Goal: Transaction & Acquisition: Book appointment/travel/reservation

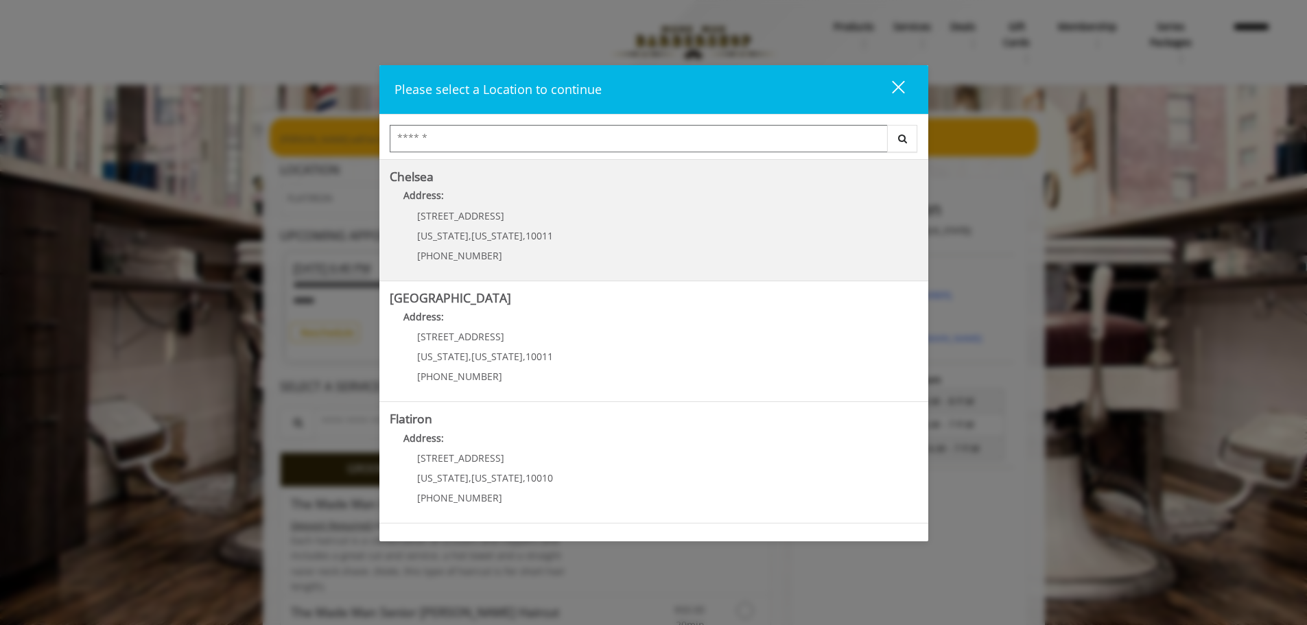
scroll to position [230, 0]
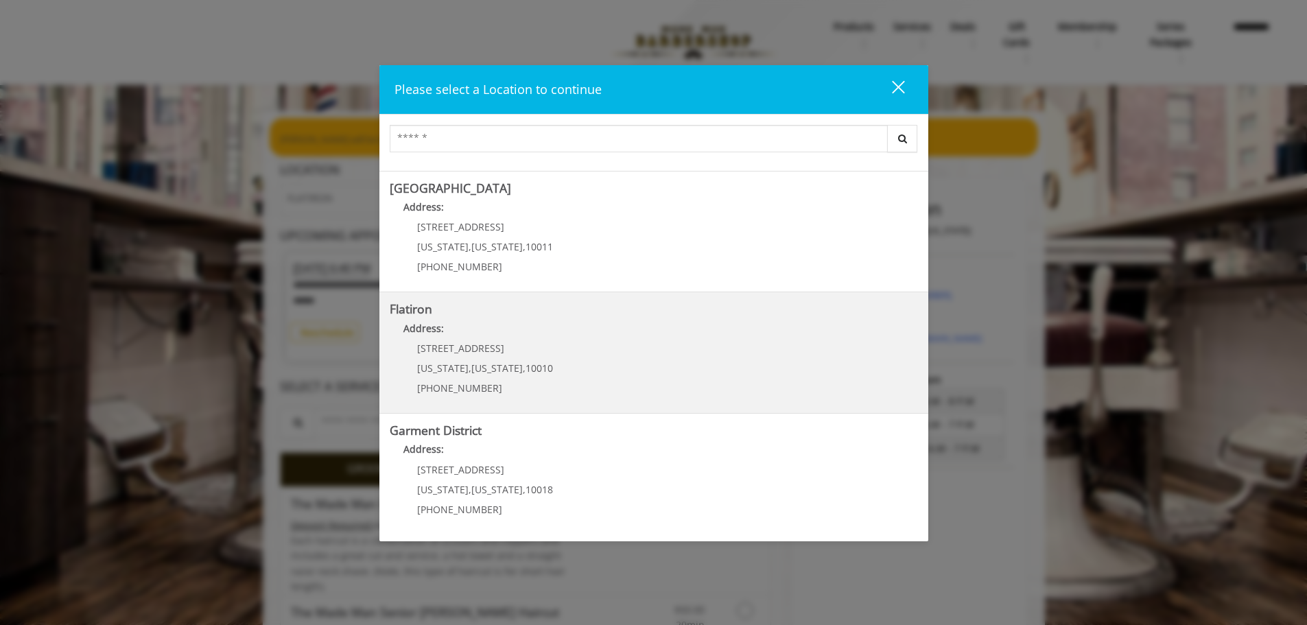
click at [550, 335] on "Address:" at bounding box center [654, 332] width 528 height 22
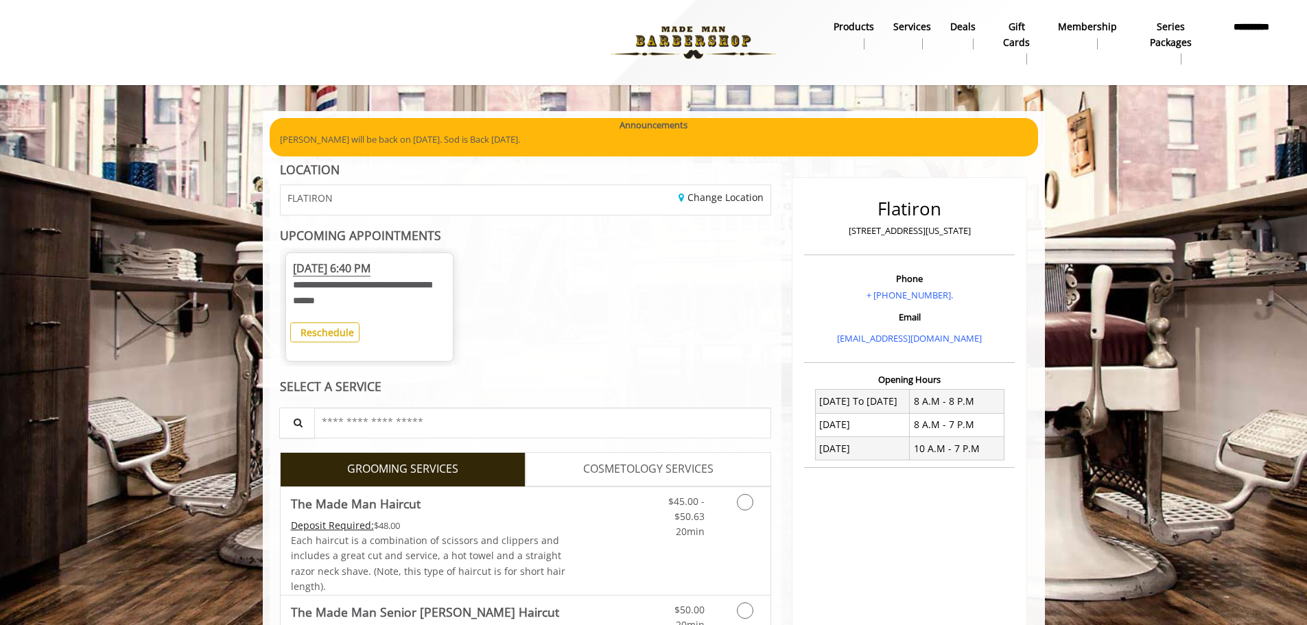
scroll to position [47, 0]
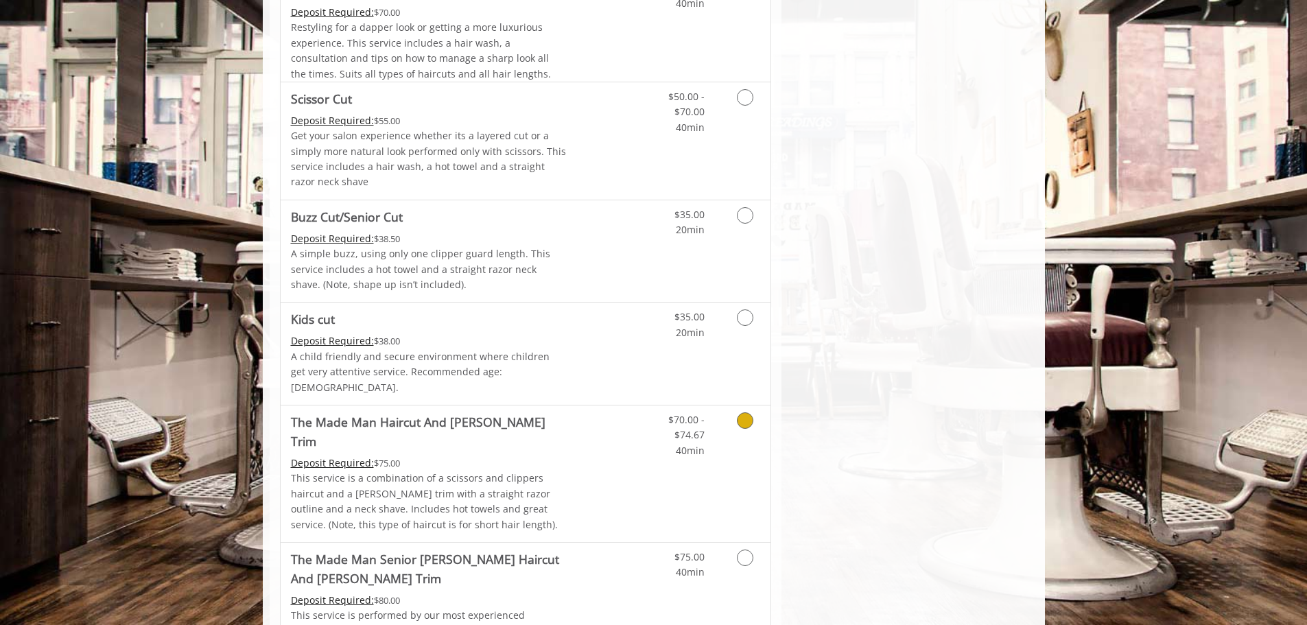
click at [506, 419] on link "The Made Man Haircut And Beard Trim Deposit Required: $75.00 This service is a …" at bounding box center [429, 473] width 276 height 137
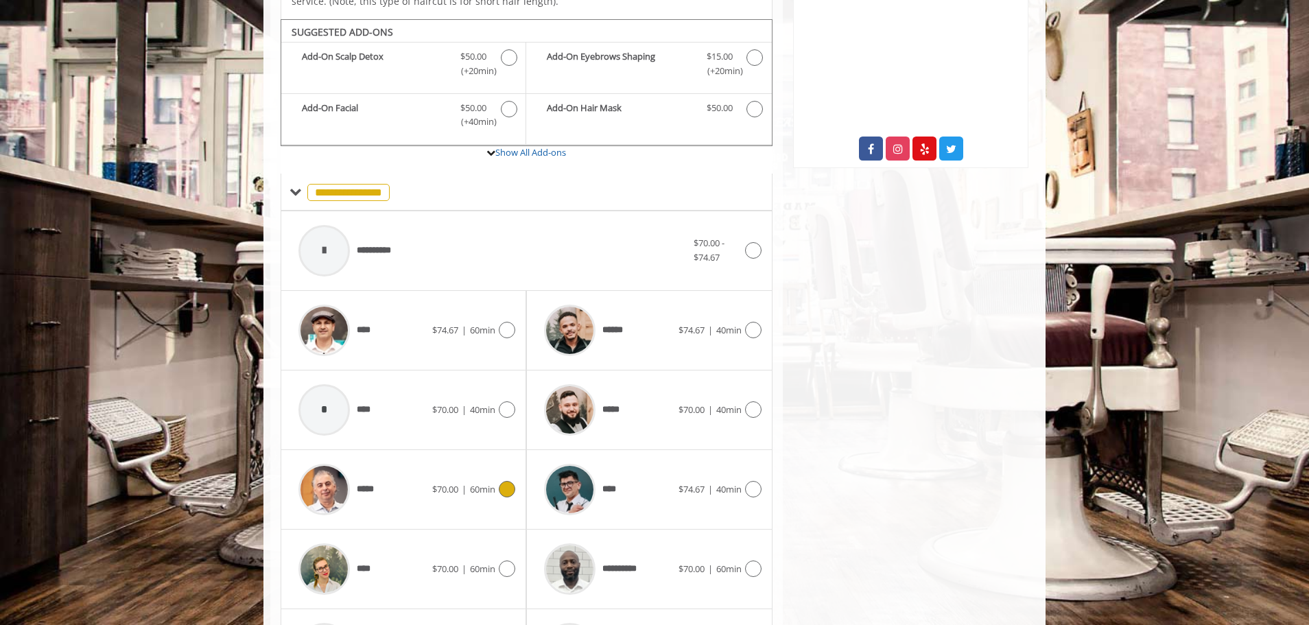
click at [424, 457] on div "*****" at bounding box center [362, 489] width 141 height 65
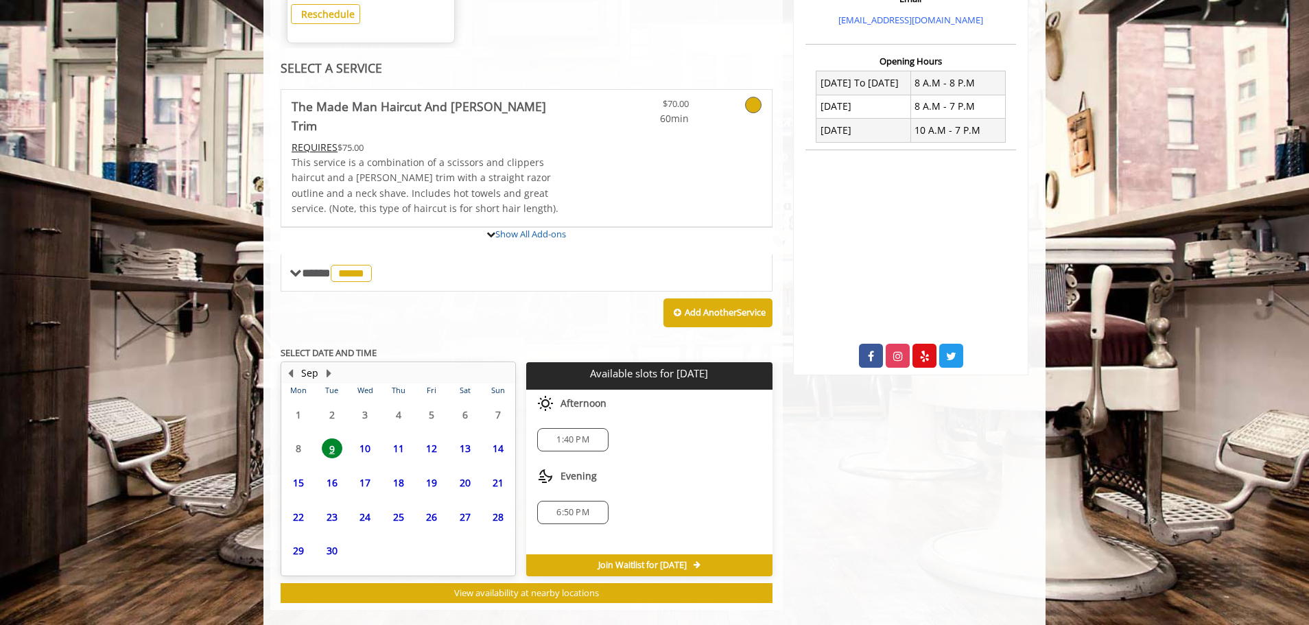
scroll to position [444, 0]
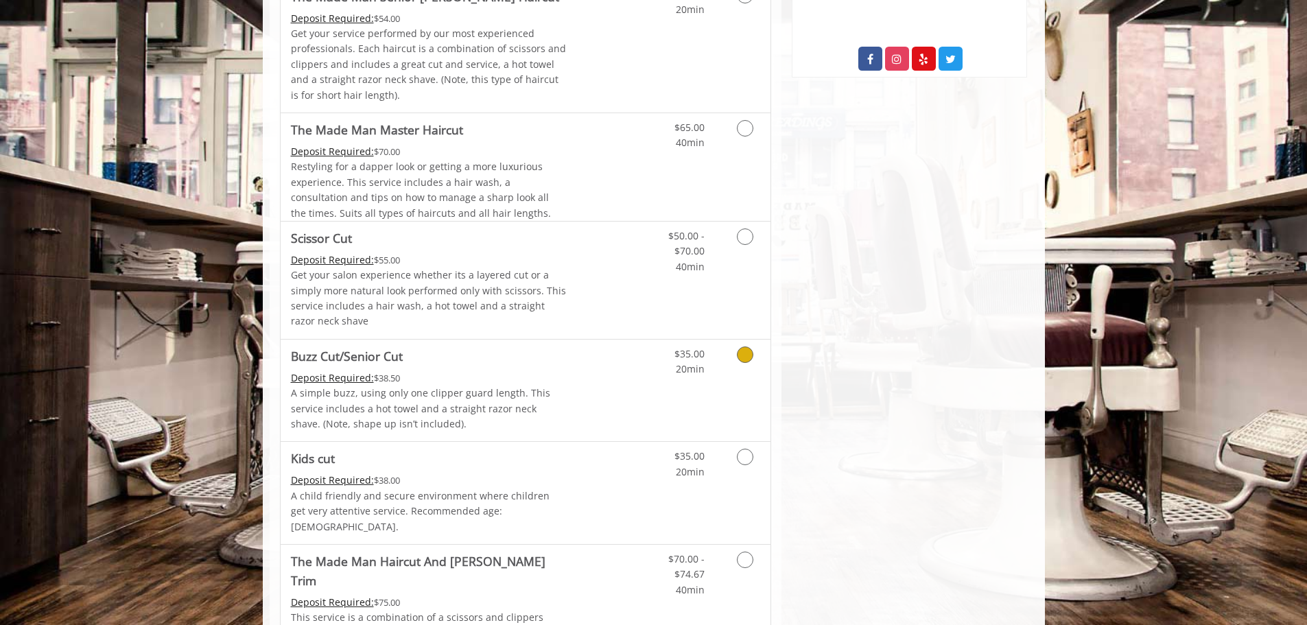
scroll to position [755, 0]
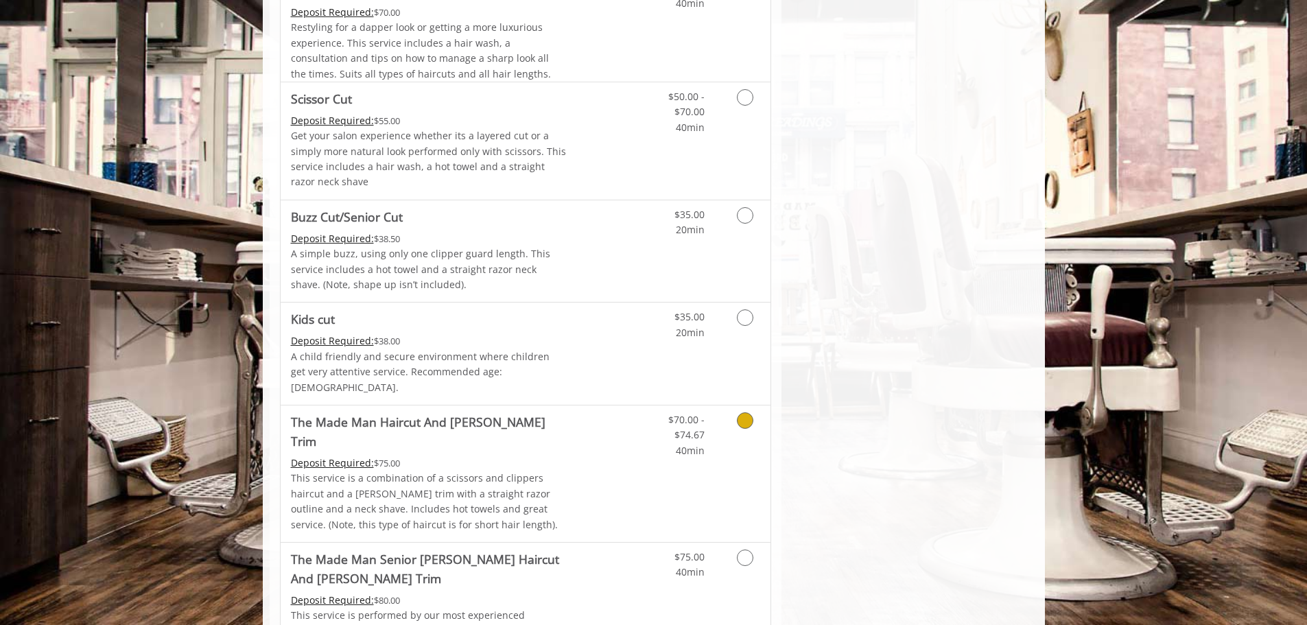
click at [595, 413] on link "Discounted Price" at bounding box center [607, 473] width 82 height 137
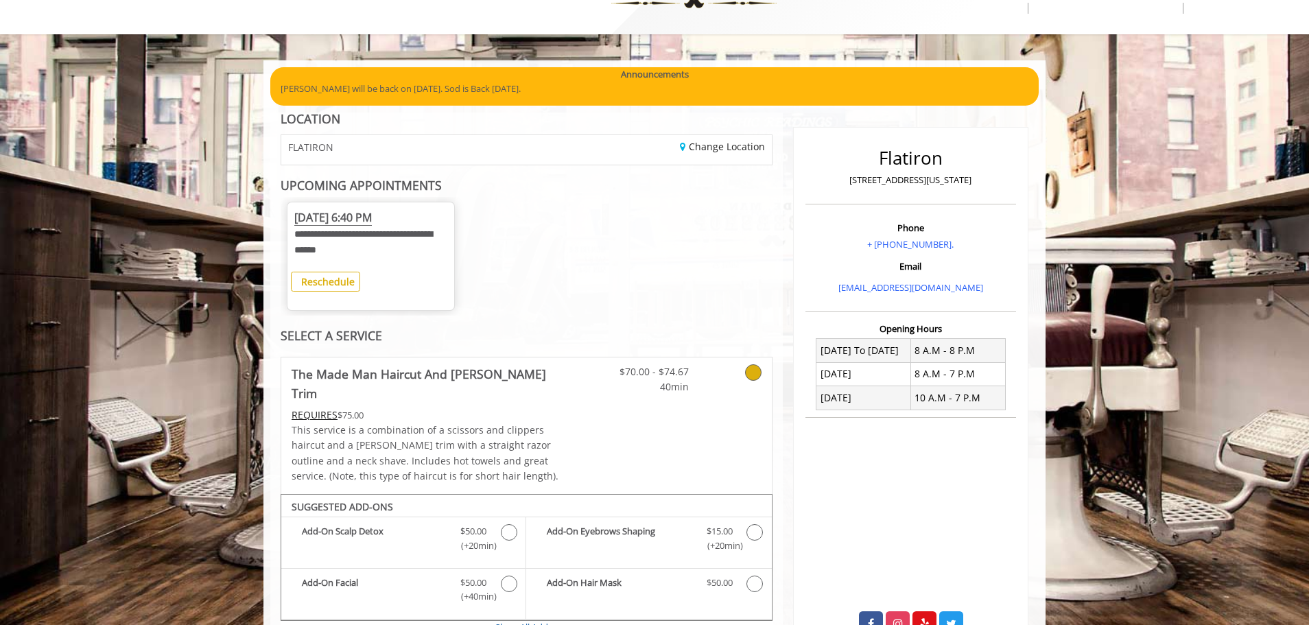
scroll to position [525, 0]
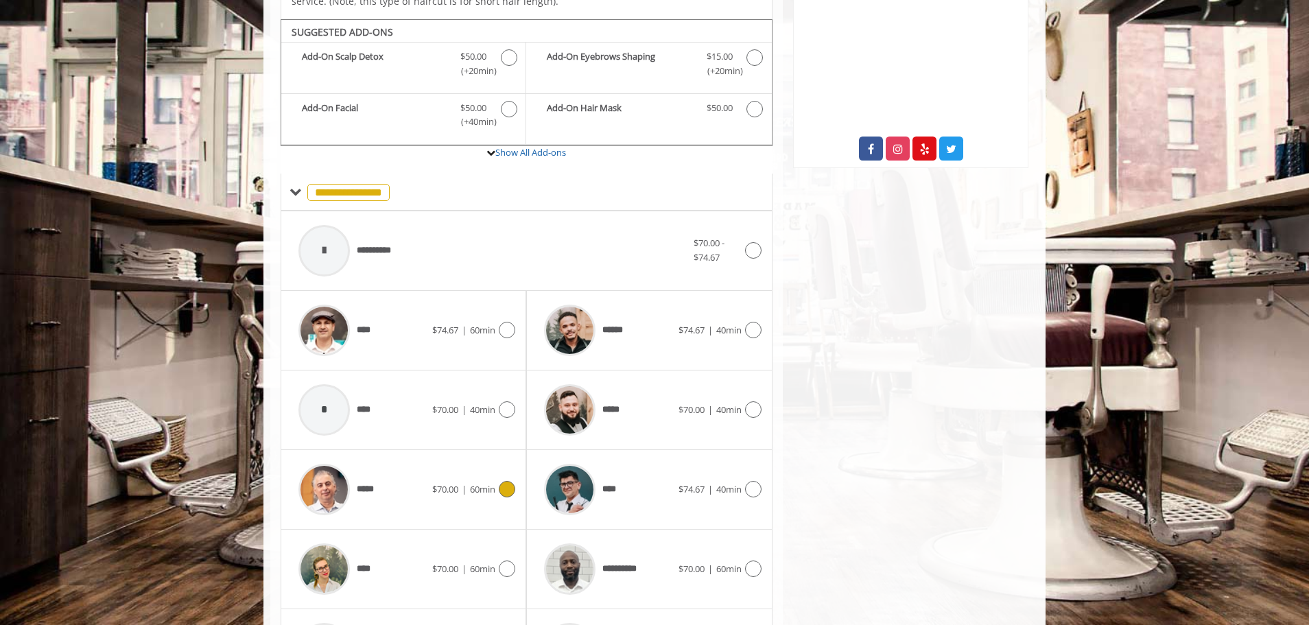
click at [422, 479] on div "*****" at bounding box center [362, 489] width 141 height 65
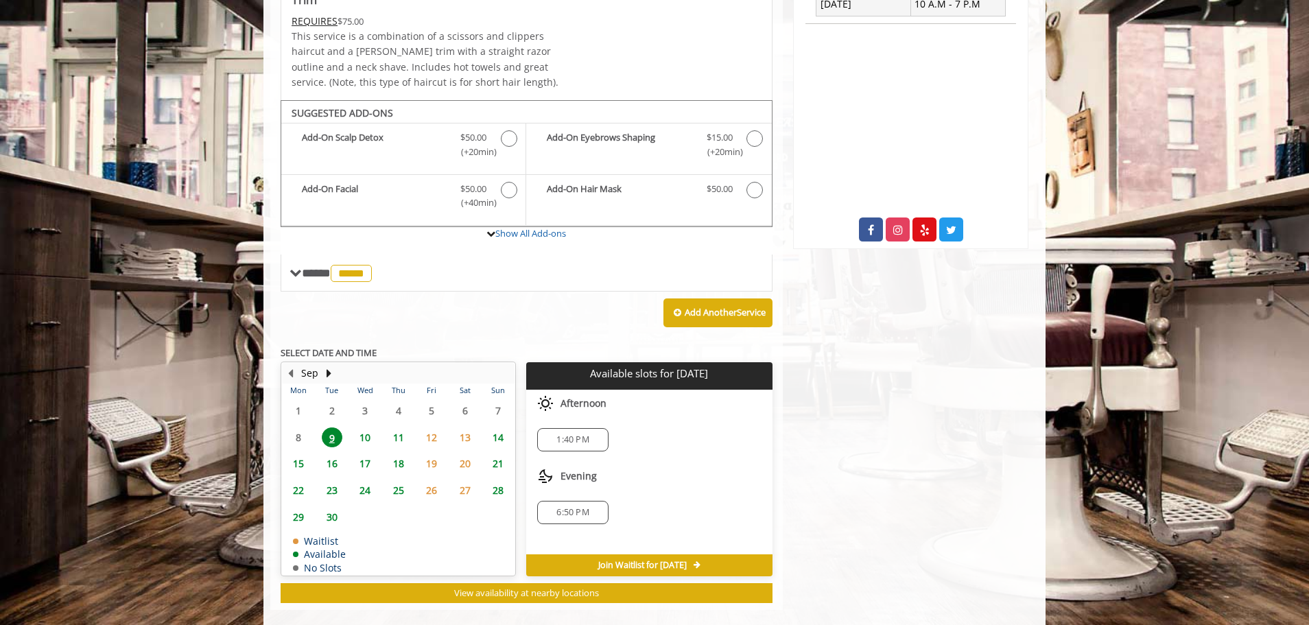
scroll to position [33, 0]
